Goal: Obtain resource: Obtain resource

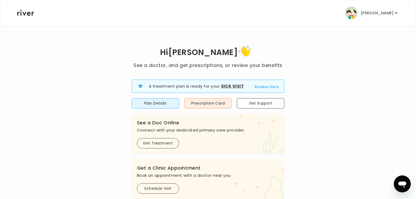
click at [379, 12] on p "[PERSON_NAME]" at bounding box center [377, 12] width 33 height 7
click at [213, 105] on button "Prescription Card" at bounding box center [209, 103] width 48 height 10
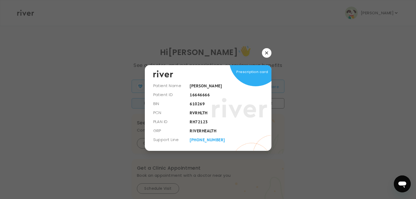
click at [201, 102] on div "Prescription card" at bounding box center [208, 107] width 127 height 85
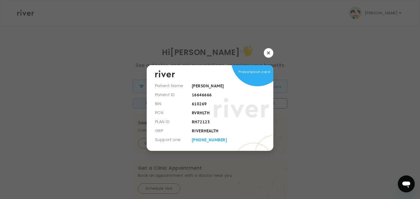
click at [267, 53] on button "button" at bounding box center [269, 53] width 10 height 10
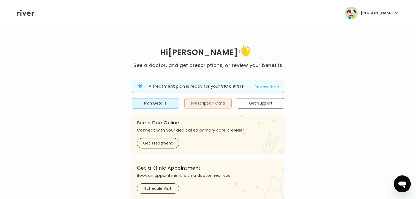
click at [208, 101] on button "Prescription Card" at bounding box center [209, 103] width 48 height 10
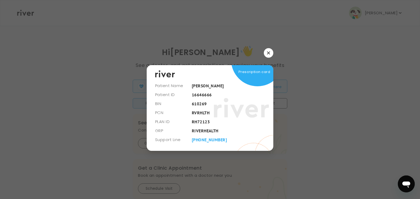
click at [270, 51] on icon "button" at bounding box center [268, 52] width 3 height 3
